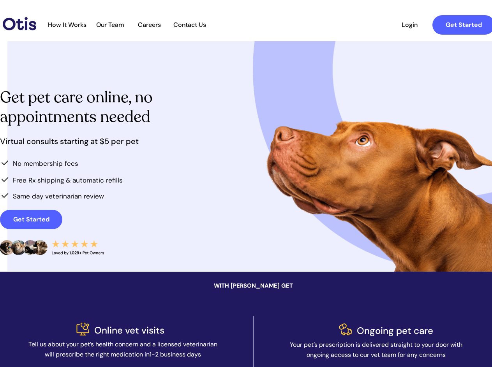
click at [266, 25] on div at bounding box center [271, 25] width 462 height 29
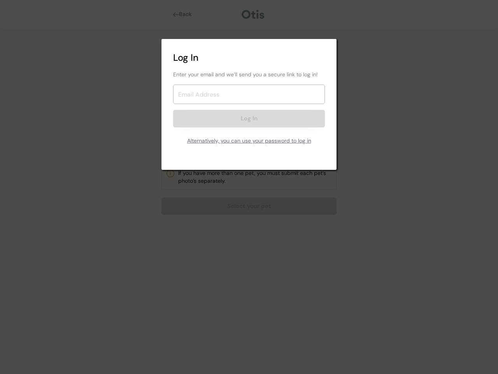
click at [249, 104] on div "Enter your email and we’ll send you a secure link to log in! Log In Alternative…" at bounding box center [249, 109] width 152 height 78
click at [249, 58] on div "Log In" at bounding box center [249, 58] width 152 height 14
click at [249, 109] on div "Enter your email and we’ll send you a secure link to log in! Log In Alternative…" at bounding box center [249, 109] width 152 height 78
click at [249, 74] on div "Enter your email and we’ll send you a secure link to log in!" at bounding box center [249, 74] width 152 height 8
click at [249, 94] on input "email" at bounding box center [249, 93] width 152 height 19
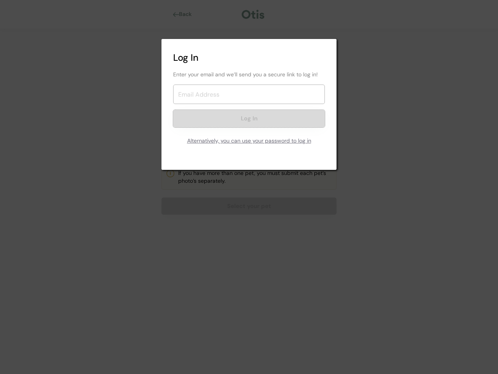
click at [249, 118] on button "Log In" at bounding box center [249, 119] width 152 height 18
click at [249, 141] on div "Alternatively, you can use your password to log in" at bounding box center [249, 141] width 152 height 16
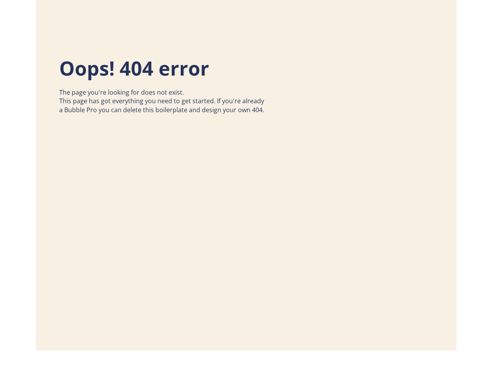
click at [246, 187] on div "Oops! 404 error The page you're looking for does not exist. This page has got e…" at bounding box center [246, 137] width 405 height 259
click at [246, 175] on div "Oops! 404 error The page you're looking for does not exist. This page has got e…" at bounding box center [169, 115] width 220 height 123
click at [246, 137] on div "Oops! 404 error The page you're looking for does not exist. This page has got e…" at bounding box center [169, 115] width 220 height 123
click at [169, 114] on div "The page you're looking for does not exist. This page has got everything you ne…" at bounding box center [161, 101] width 205 height 26
click at [137, 70] on div "Oops! 404 error" at bounding box center [137, 68] width 157 height 27
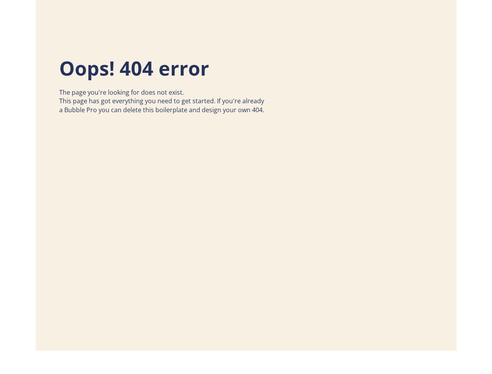
click at [162, 108] on div "The page you're looking for does not exist. This page has got everything you ne…" at bounding box center [161, 101] width 205 height 26
